Goal: Entertainment & Leisure: Consume media (video, audio)

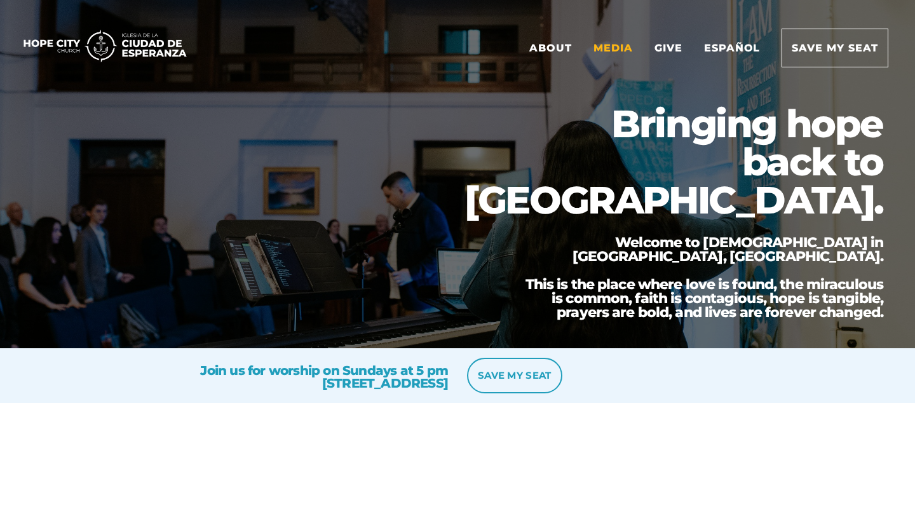
click at [624, 44] on link "Media" at bounding box center [613, 48] width 58 height 38
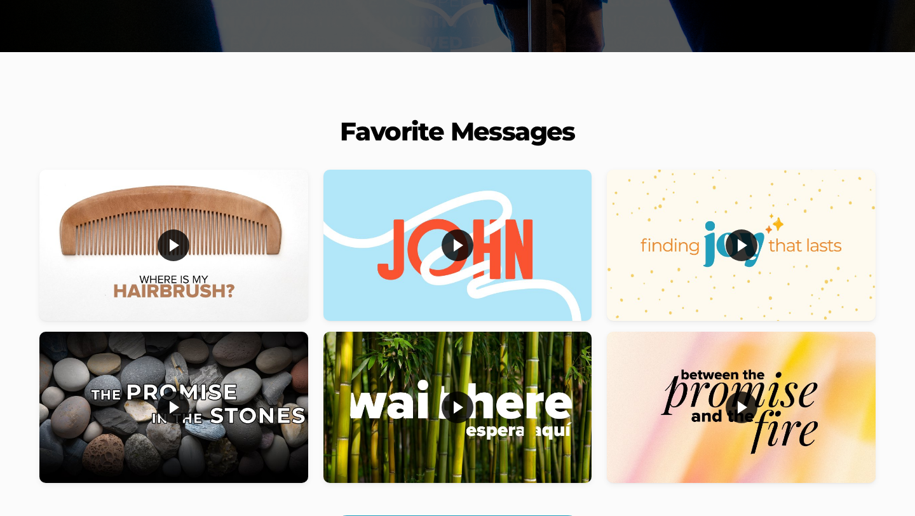
scroll to position [305, 0]
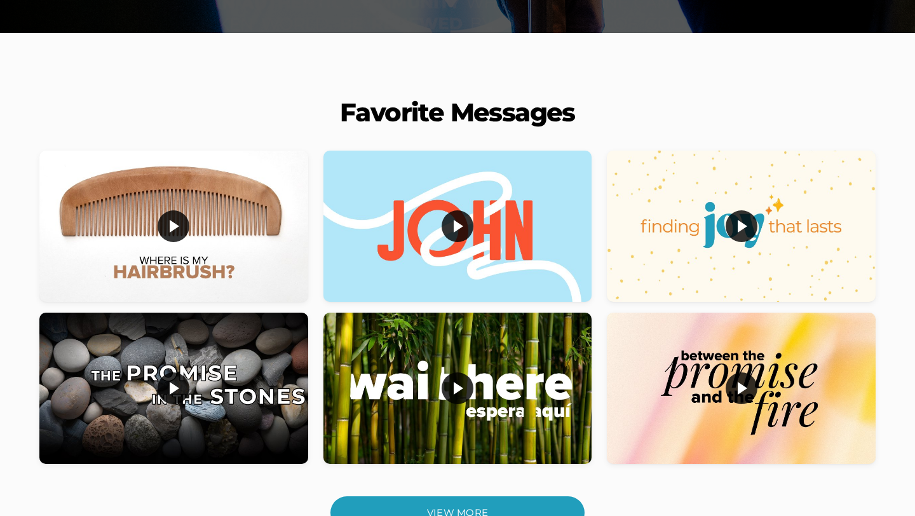
click at [236, 261] on div at bounding box center [173, 226] width 269 height 151
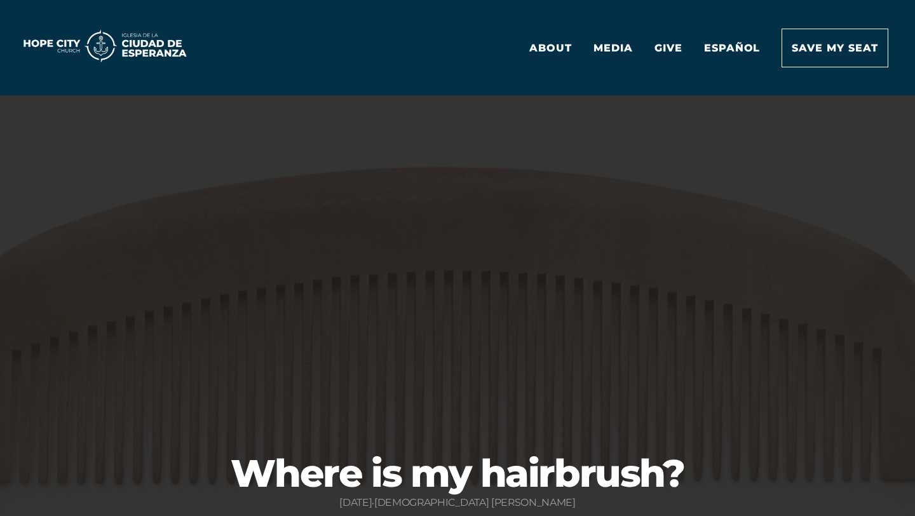
click at [93, 48] on img at bounding box center [105, 46] width 184 height 38
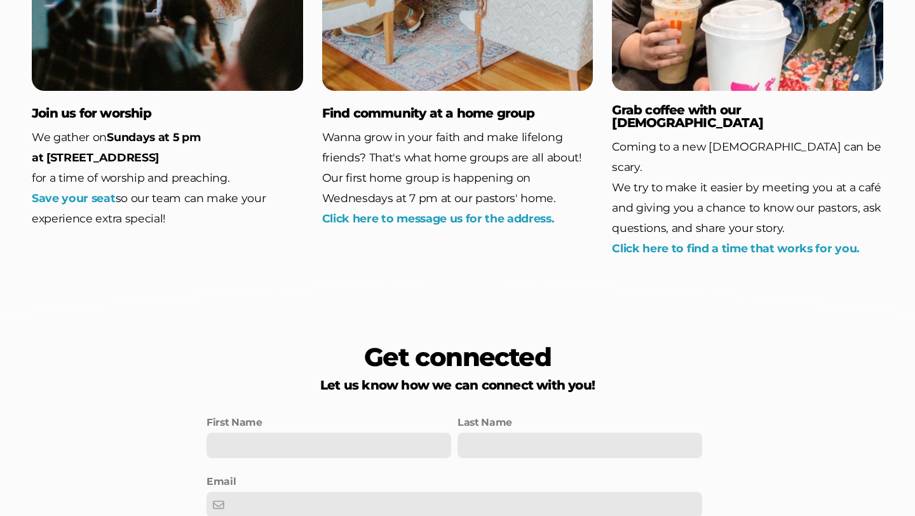
scroll to position [2085, 0]
